Goal: Task Accomplishment & Management: Use online tool/utility

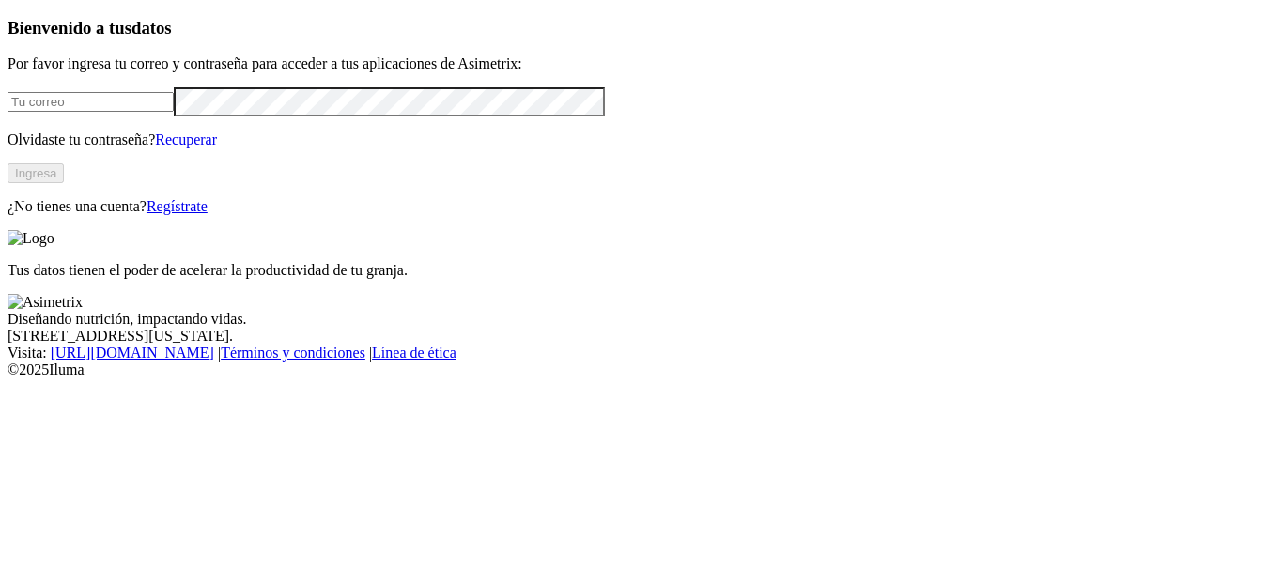
type input "[PERSON_NAME][EMAIL_ADDRESS][PERSON_NAME][DOMAIN_NAME]"
click at [64, 183] on button "Ingresa" at bounding box center [36, 173] width 56 height 20
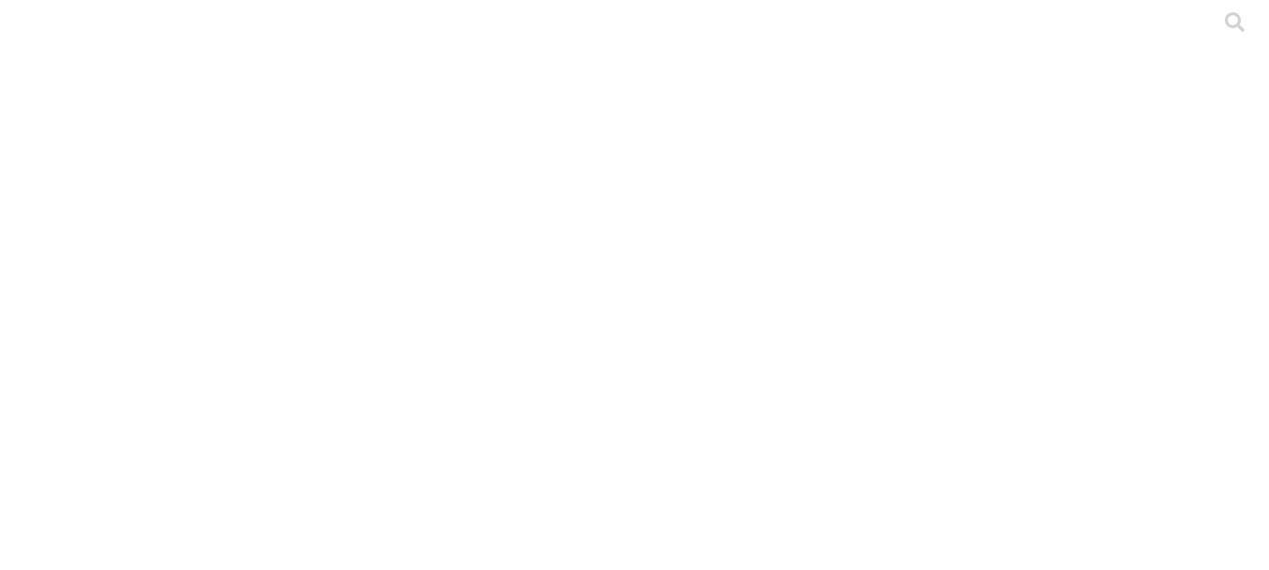
type input "LA GLORIA 2025"
